Goal: Find specific page/section: Find specific page/section

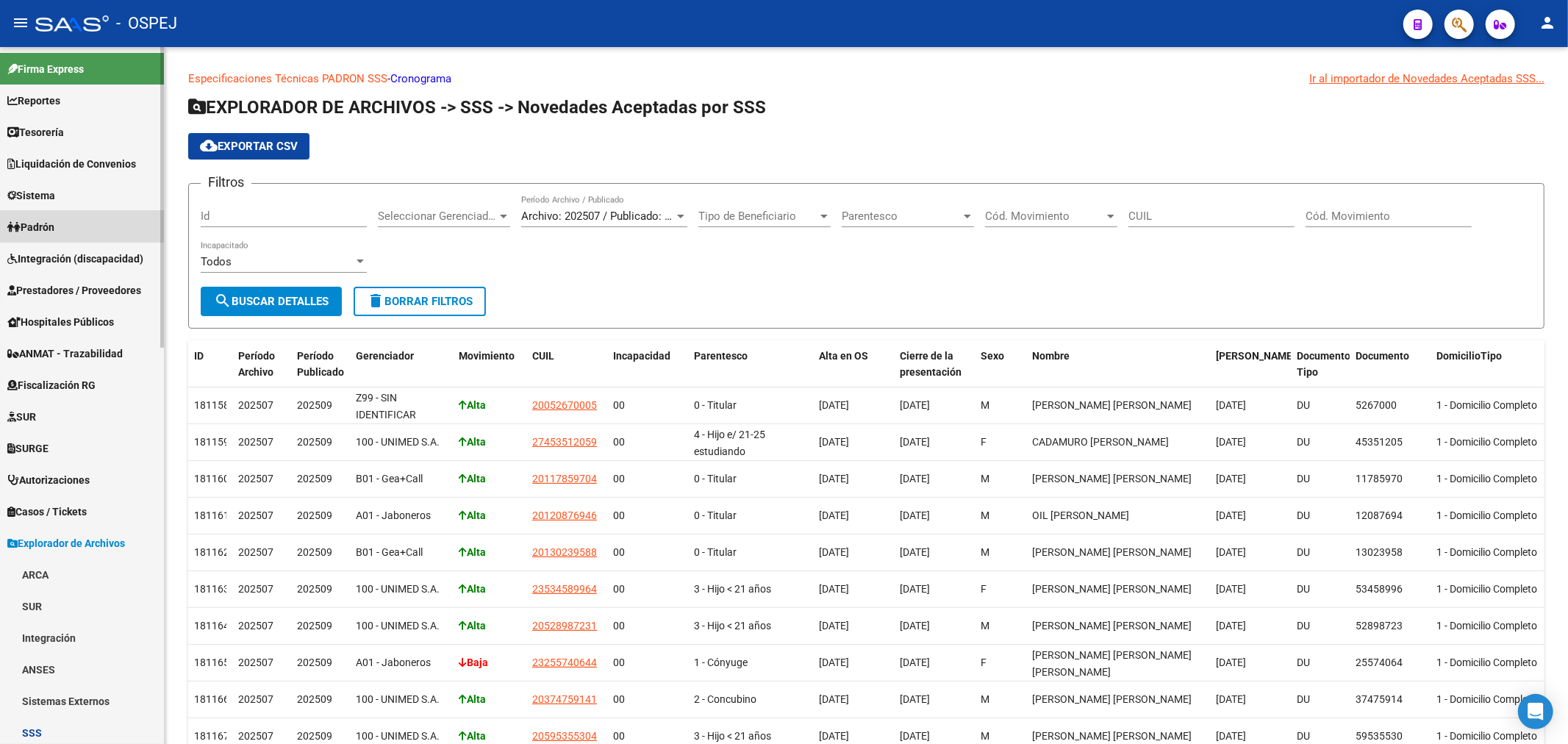
click at [71, 224] on link "Padrón" at bounding box center [82, 227] width 164 height 32
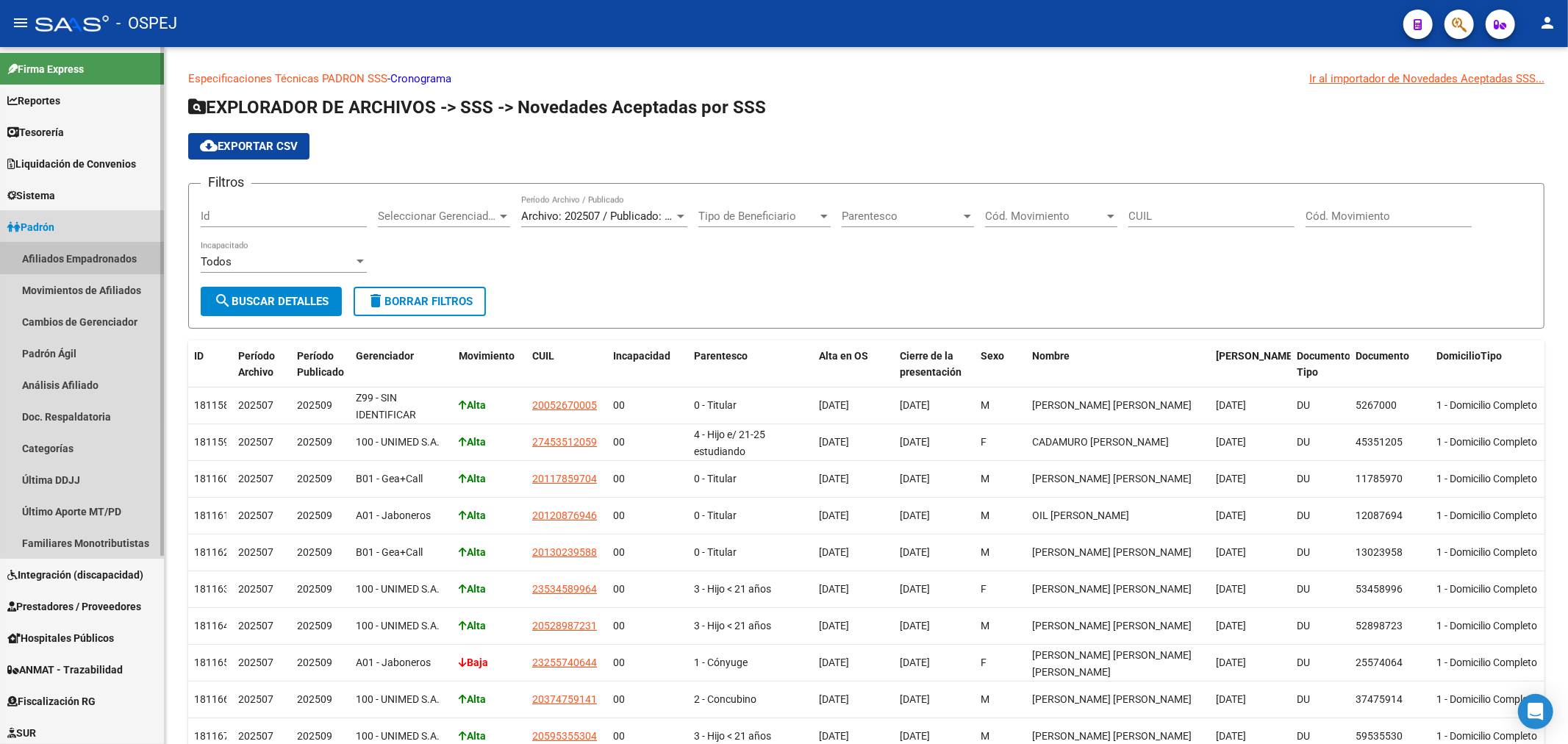
click at [86, 256] on link "Afiliados Empadronados" at bounding box center [82, 258] width 164 height 32
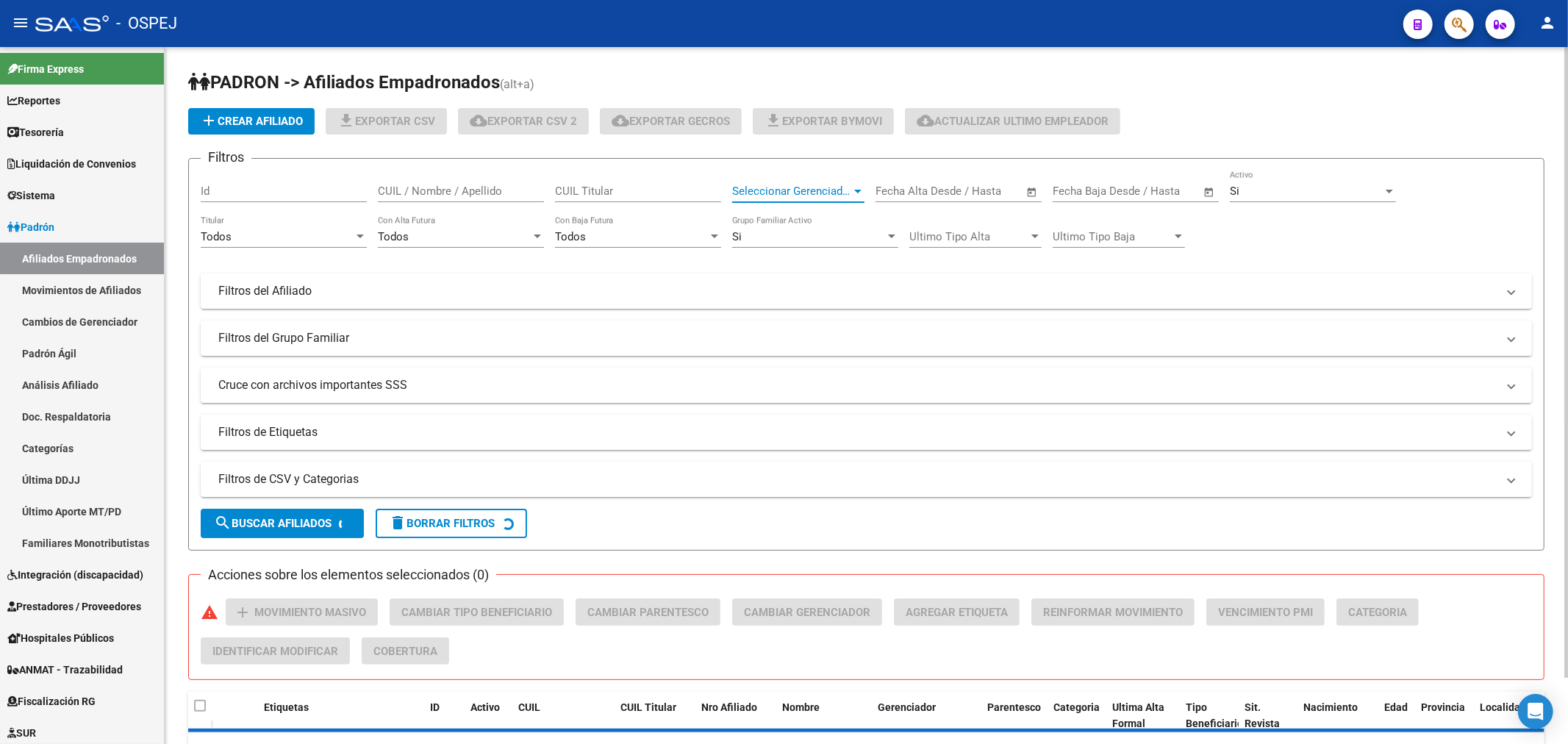
click at [747, 192] on span "Seleccionar Gerenciador" at bounding box center [792, 190] width 119 height 13
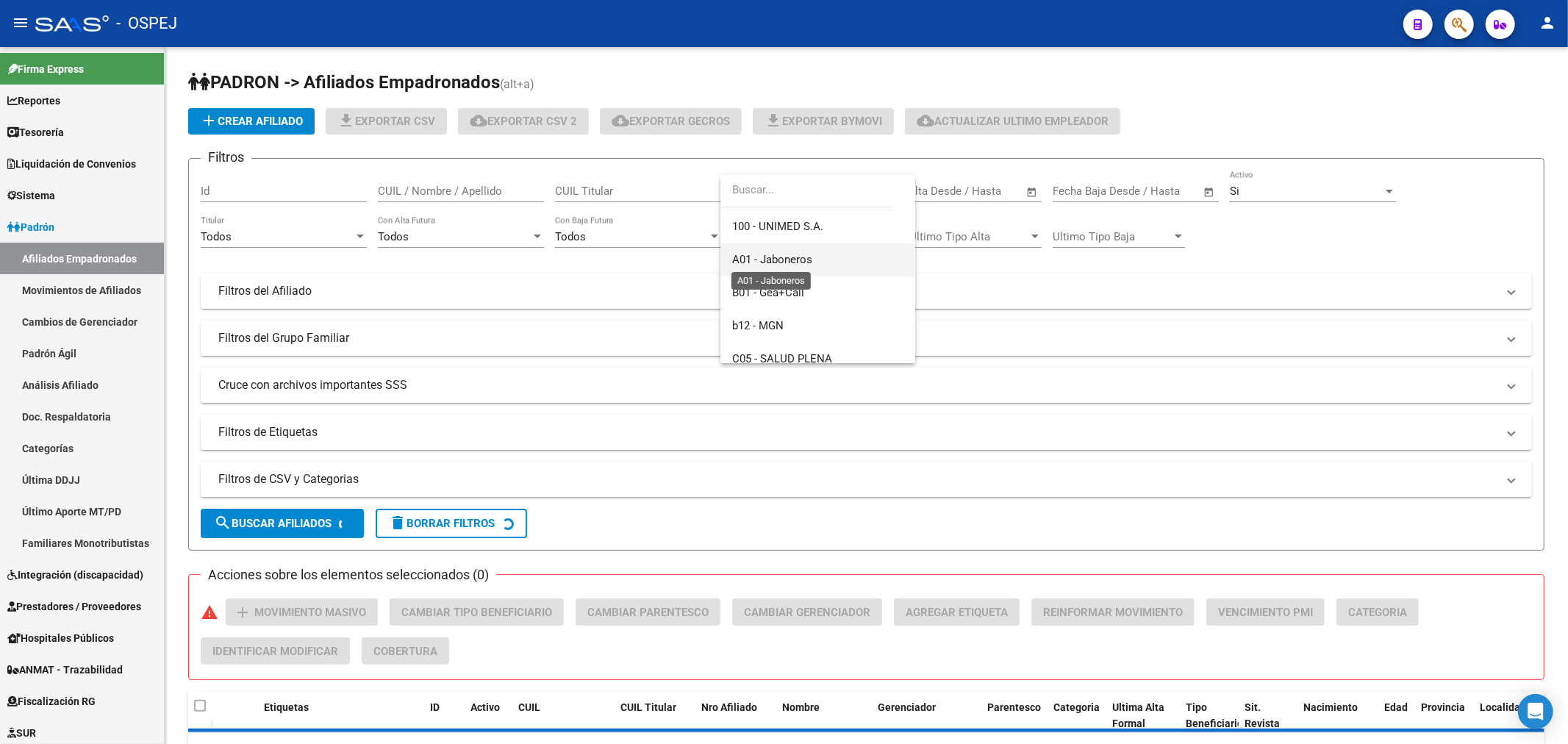
scroll to position [81, 0]
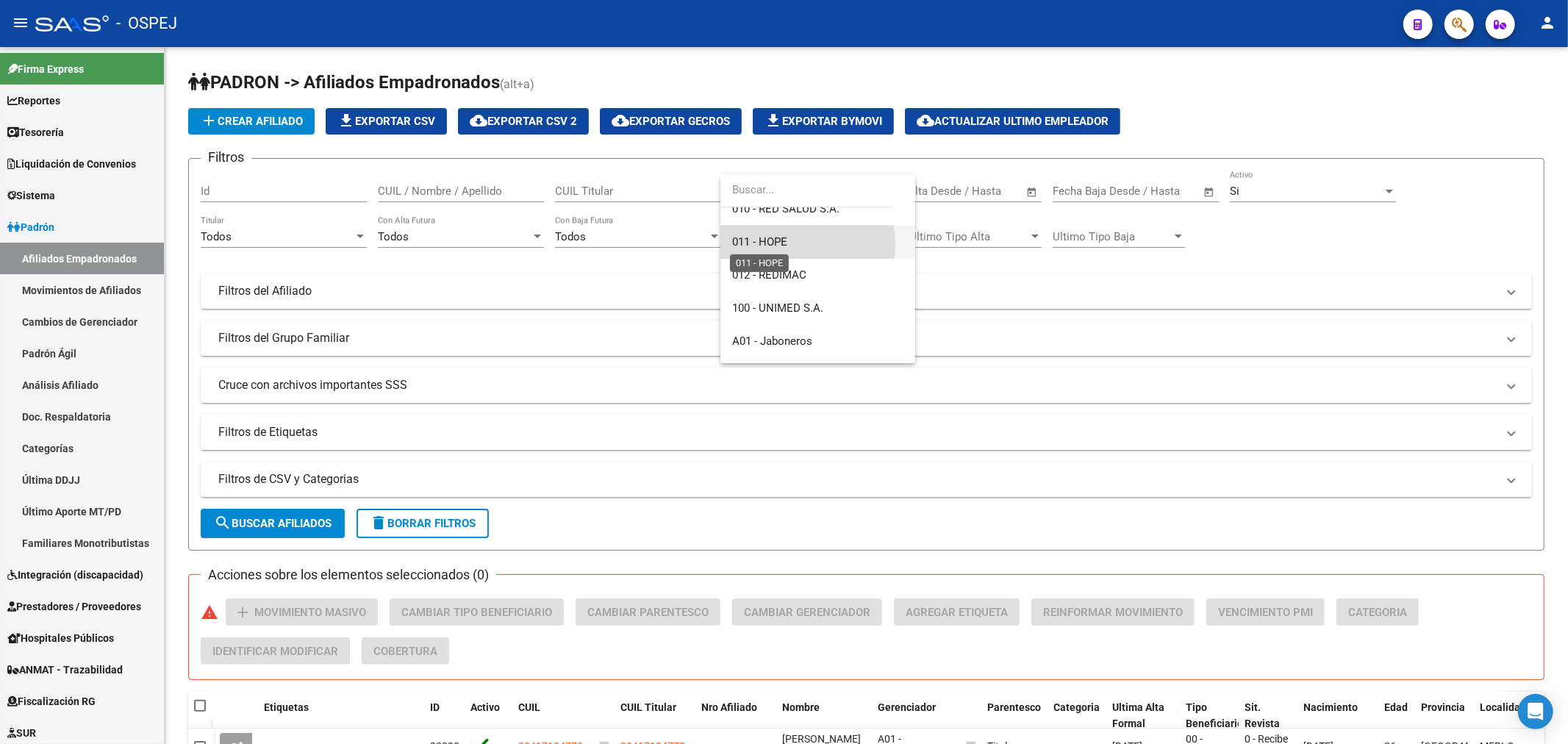
click at [781, 245] on span "011 - HOPE" at bounding box center [760, 241] width 55 height 13
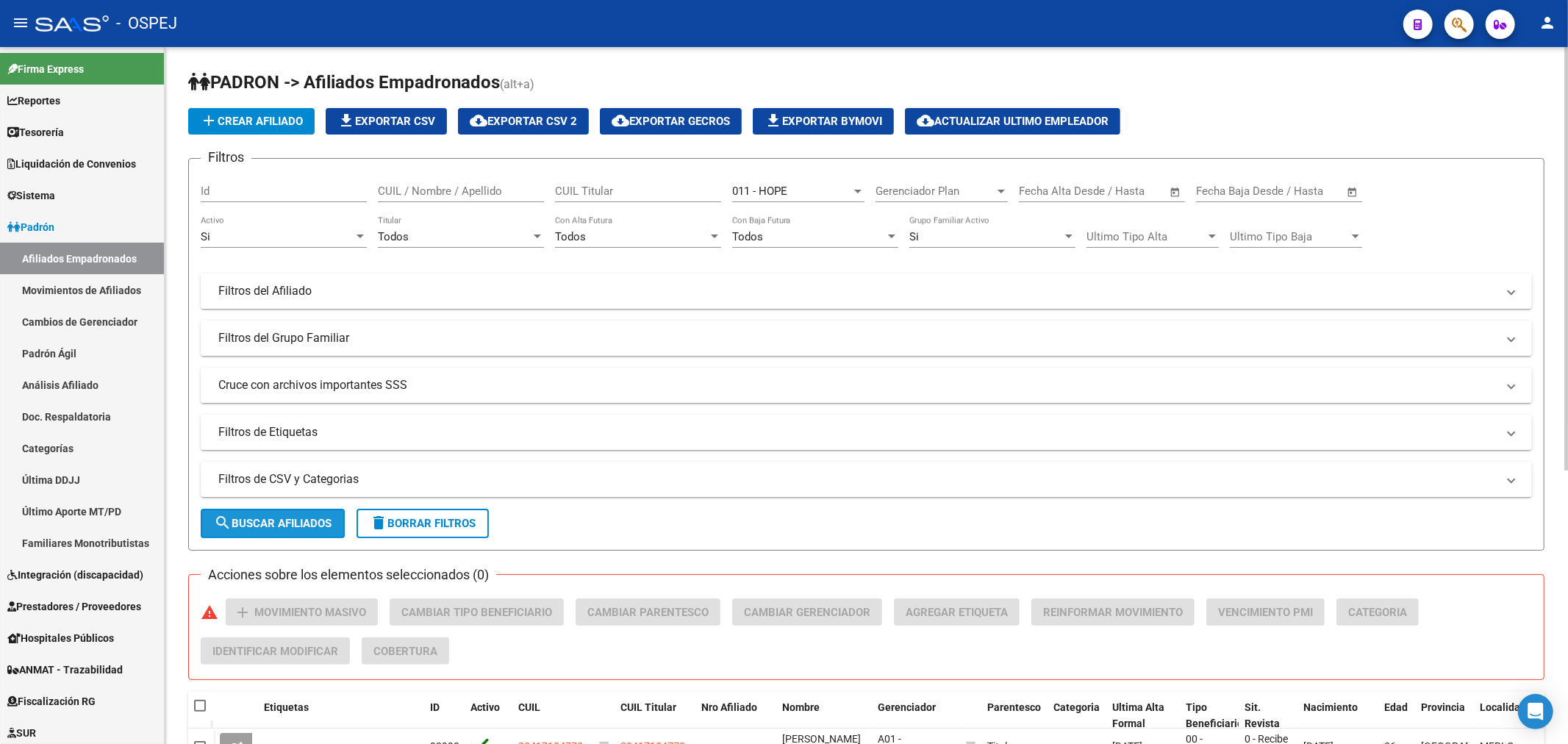
click at [310, 516] on button "search Buscar Afiliados" at bounding box center [272, 523] width 144 height 29
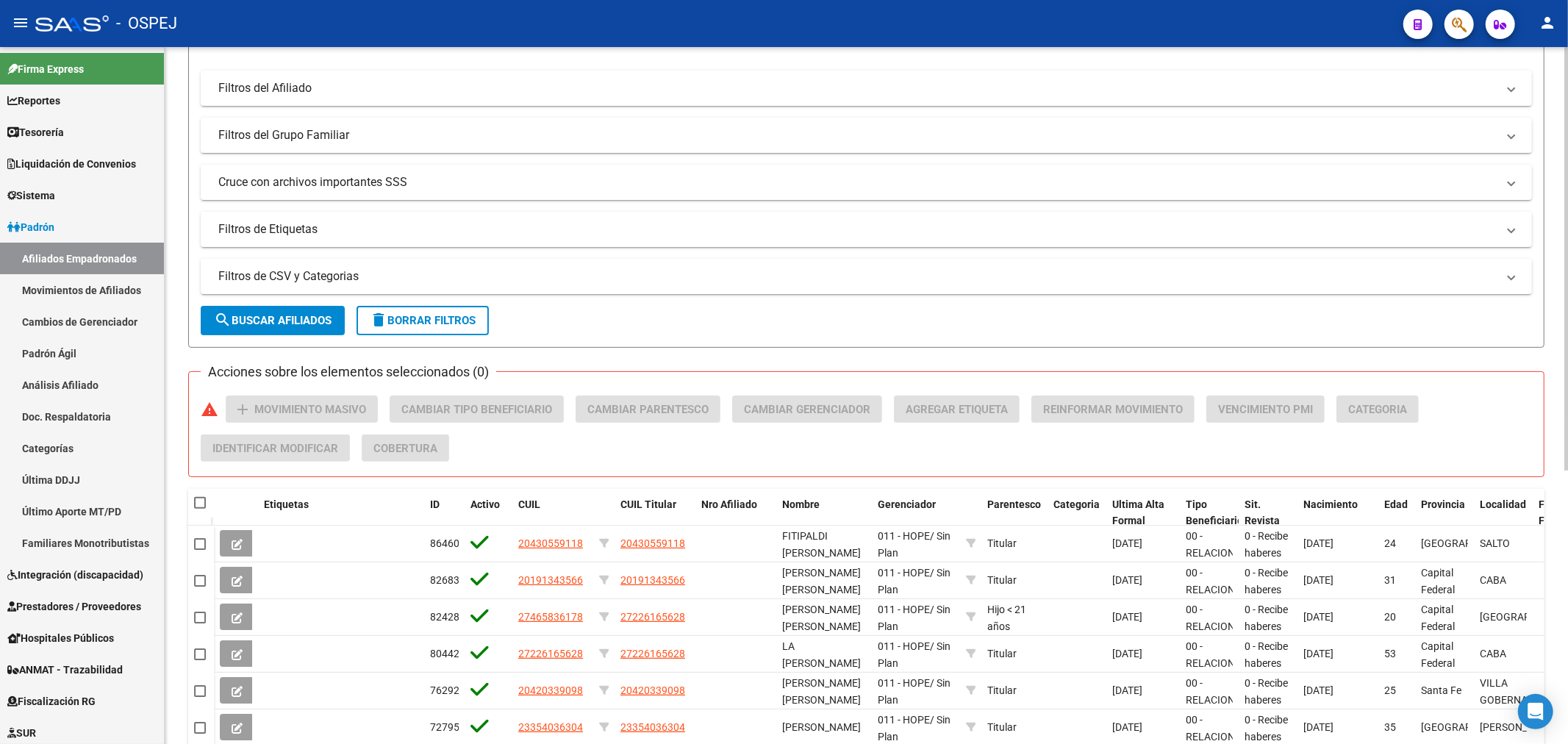
scroll to position [0, 0]
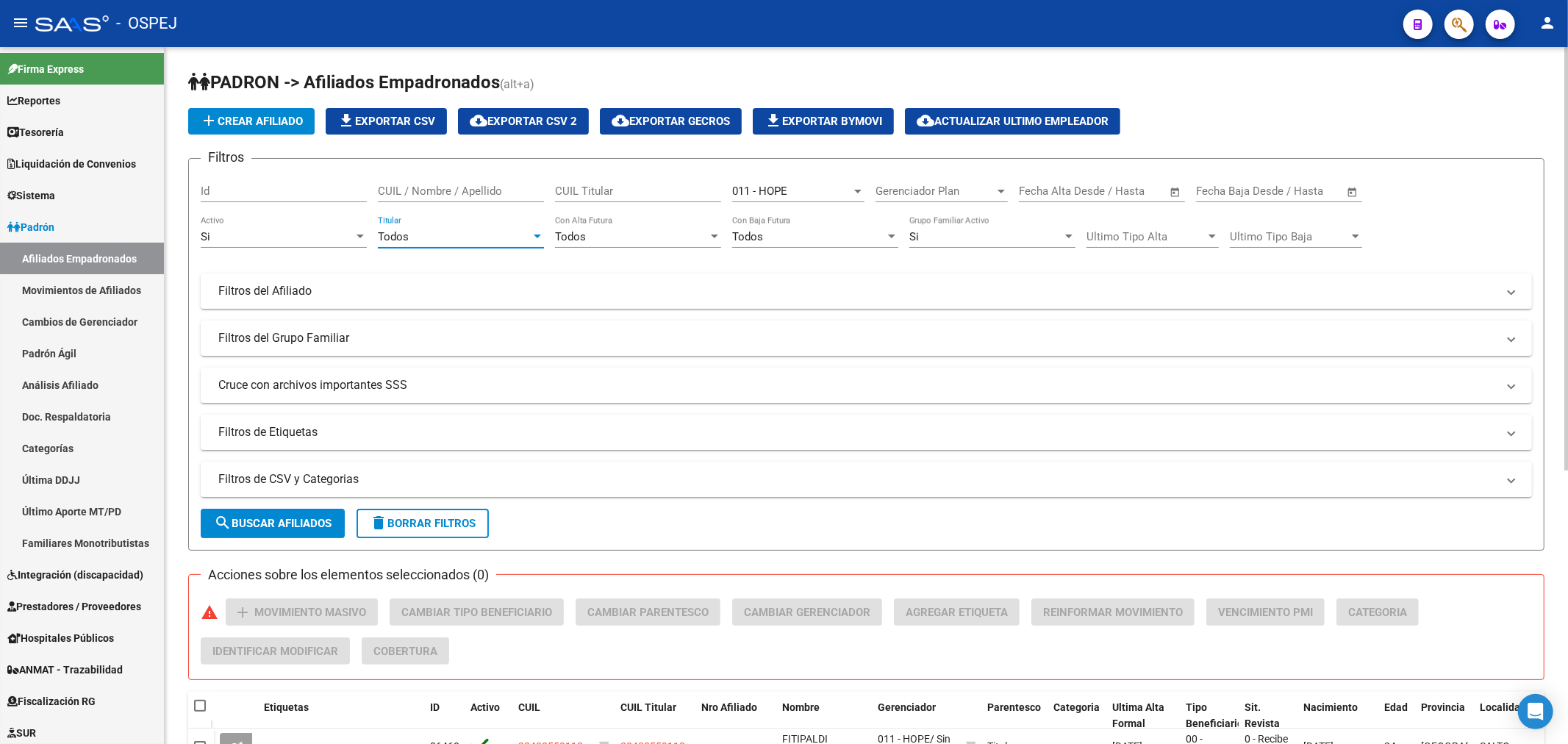
click at [475, 243] on div "Todos" at bounding box center [454, 236] width 153 height 13
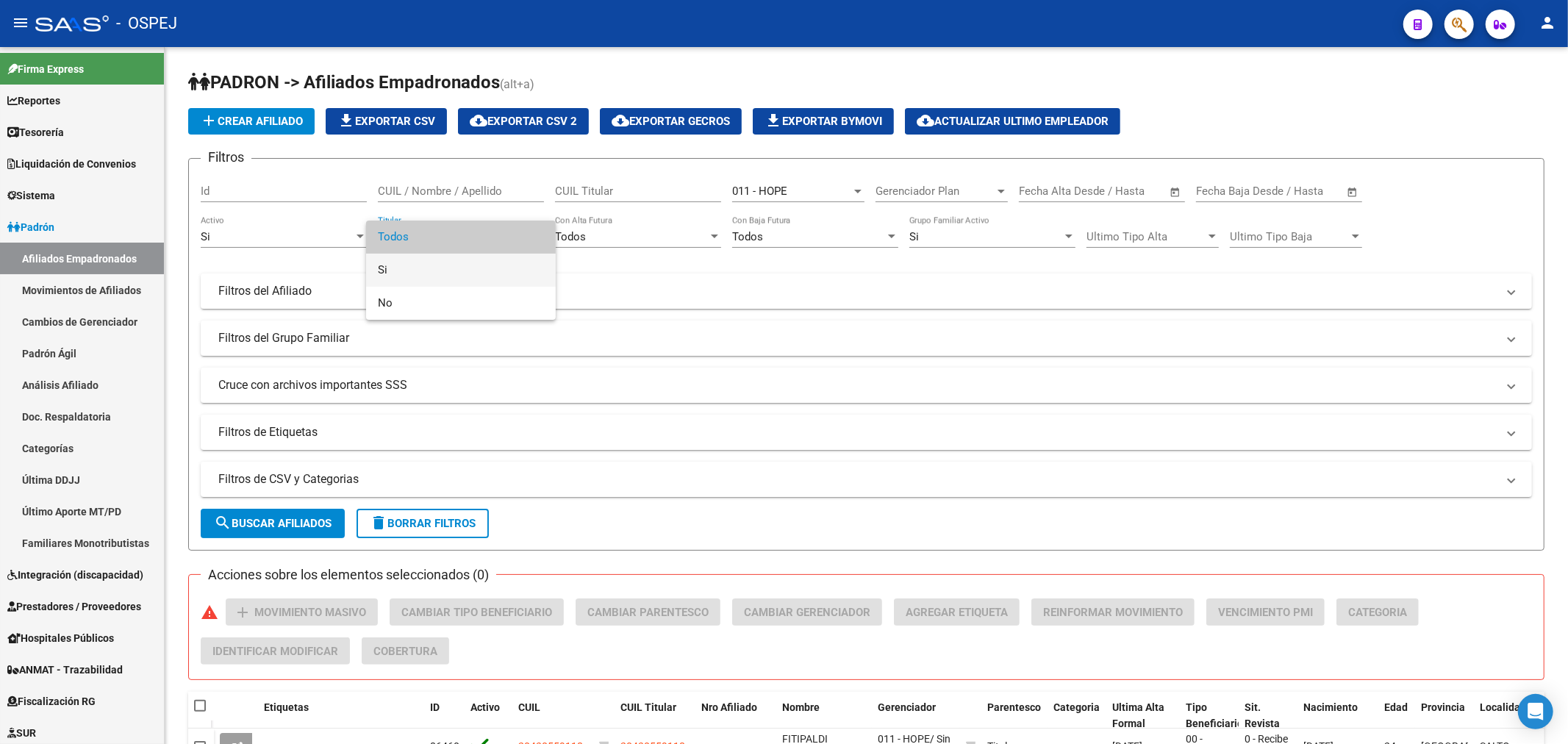
click at [466, 265] on span "Si" at bounding box center [461, 270] width 166 height 33
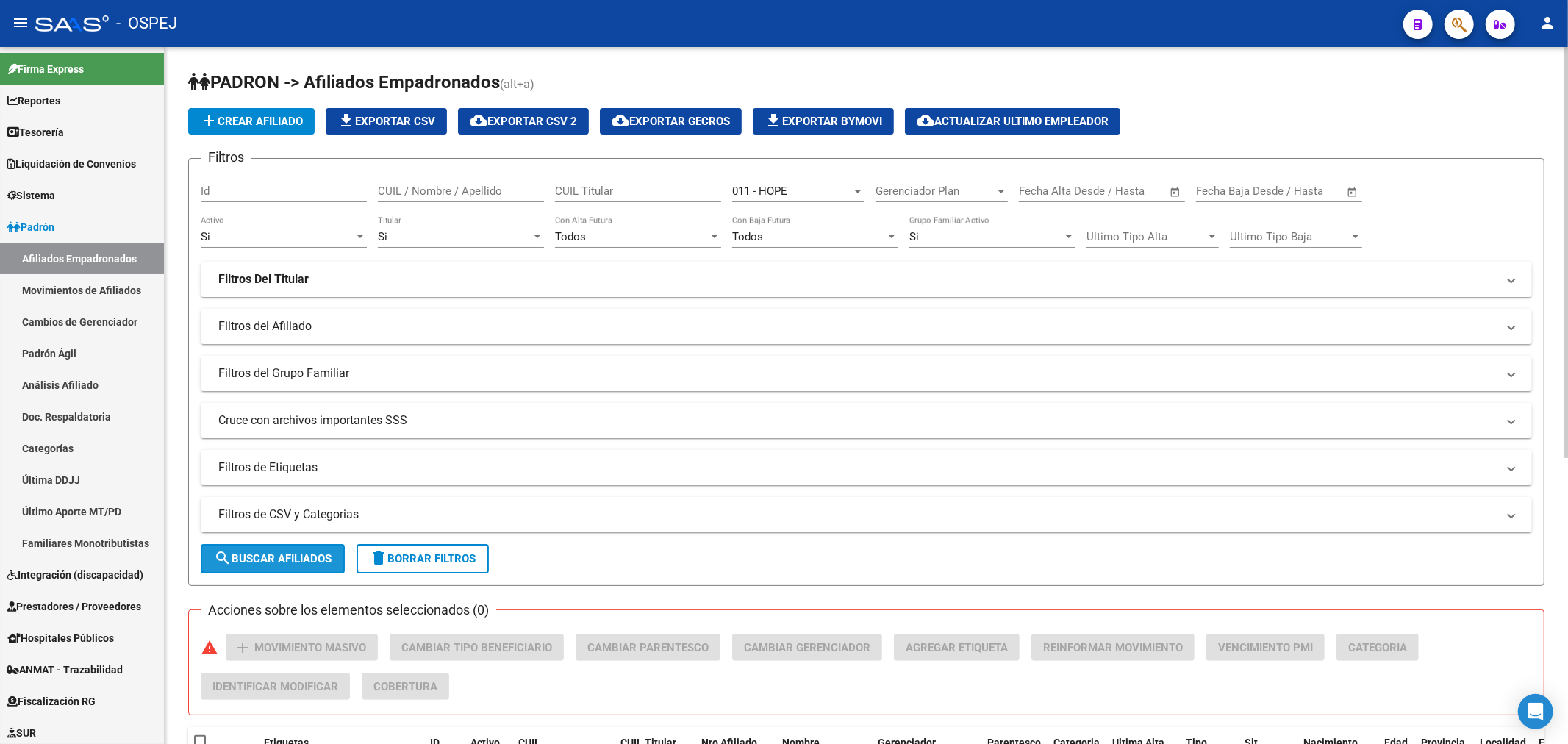
click at [314, 554] on span "search Buscar Afiliados" at bounding box center [272, 558] width 118 height 13
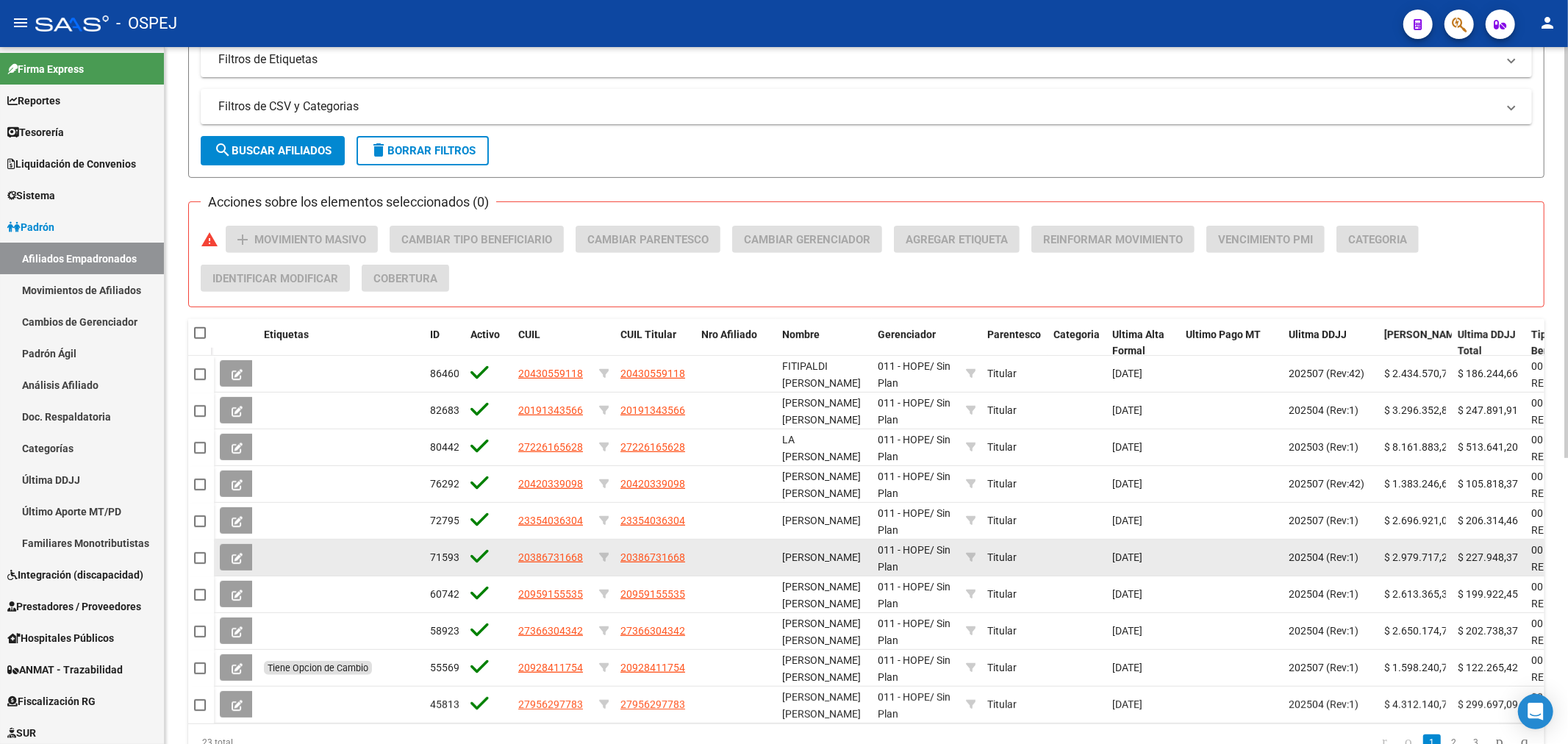
scroll to position [483, 0]
